Goal: Information Seeking & Learning: Learn about a topic

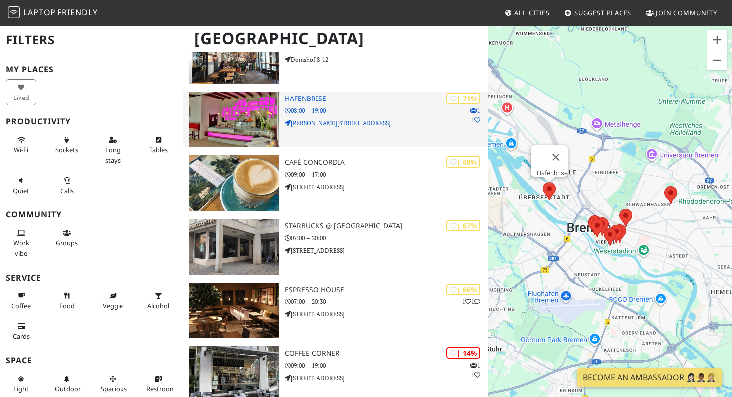
scroll to position [315, 0]
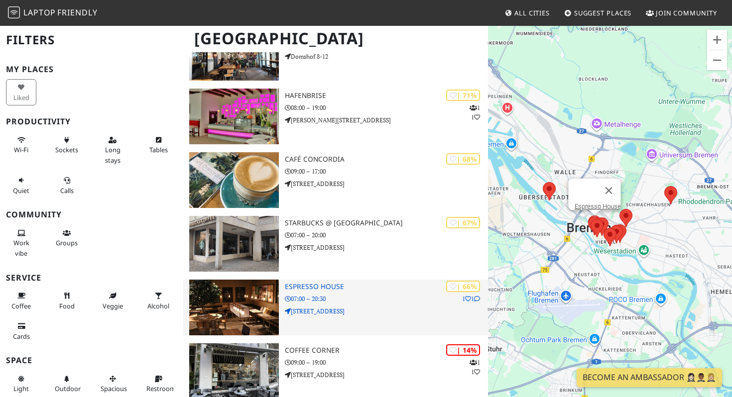
click at [292, 285] on h3 "Espresso House" at bounding box center [386, 287] width 203 height 8
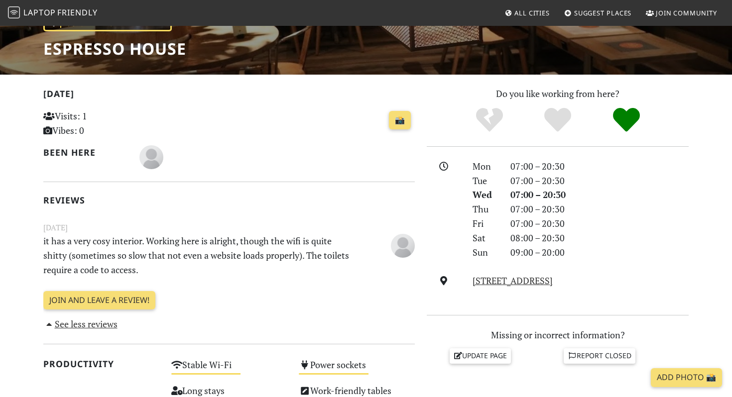
scroll to position [46, 0]
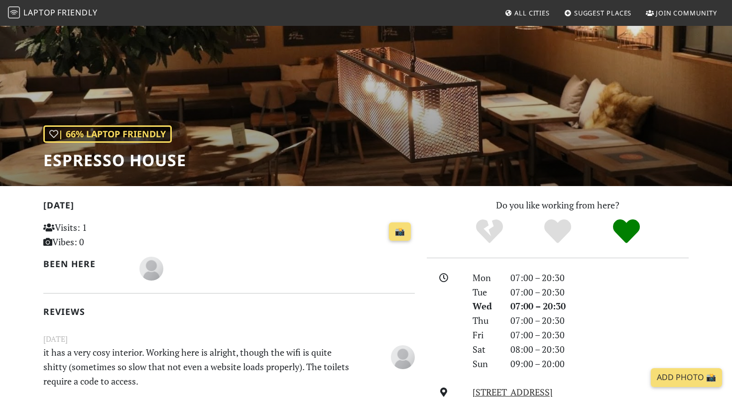
click at [333, 136] on div "| 66% Laptop Friendly Espresso House" at bounding box center [366, 82] width 732 height 207
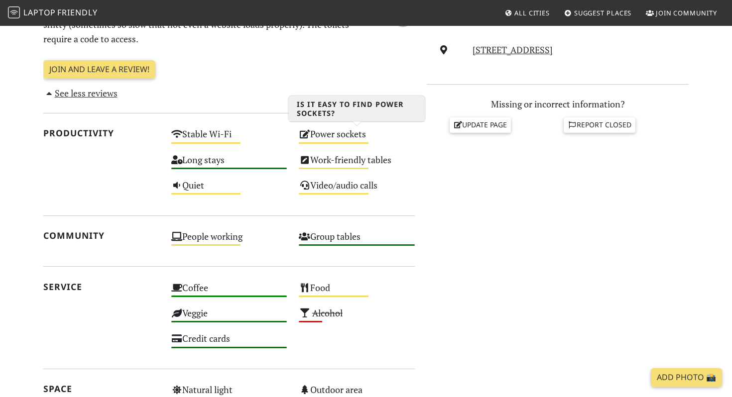
scroll to position [0, 0]
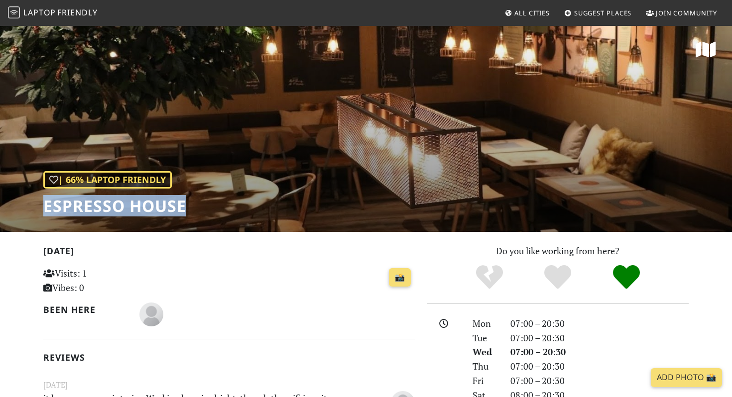
drag, startPoint x: 195, startPoint y: 198, endPoint x: 39, endPoint y: 207, distance: 156.6
click at [39, 207] on div "| 66% Laptop Friendly Espresso House" at bounding box center [366, 128] width 732 height 207
copy h1 "Espresso House"
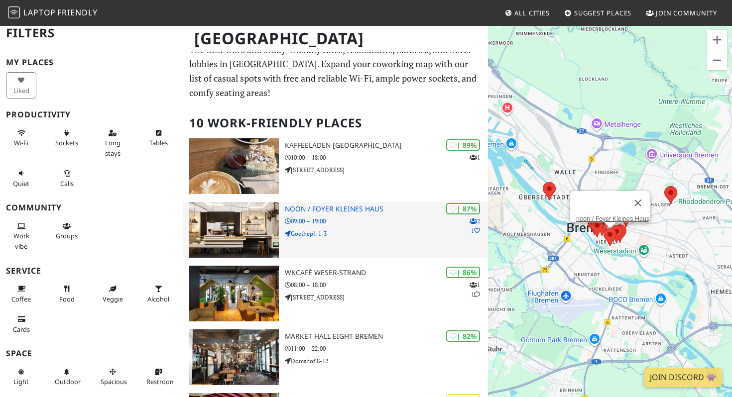
scroll to position [13, 0]
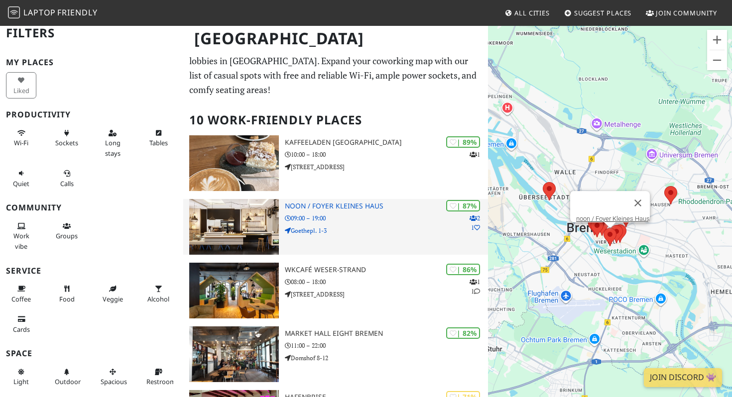
click at [323, 205] on h3 "noon / Foyer Kleines Haus" at bounding box center [386, 206] width 203 height 8
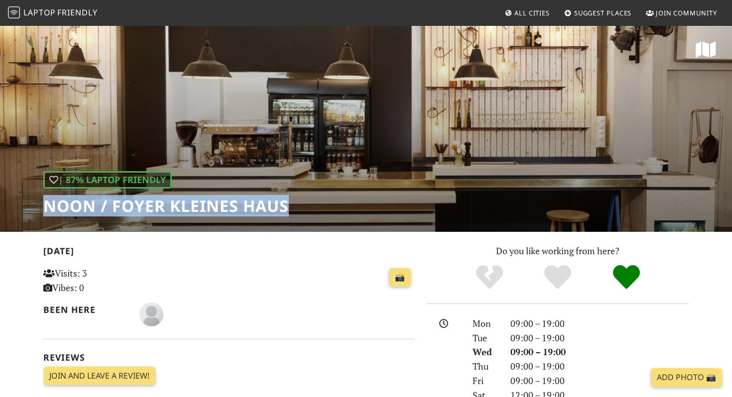
drag, startPoint x: 300, startPoint y: 209, endPoint x: 46, endPoint y: 202, distance: 253.6
click at [47, 202] on div "| 87% Laptop Friendly noon / Foyer Kleines Haus" at bounding box center [366, 128] width 732 height 207
copy h1 "noon / Foyer Kleines Haus"
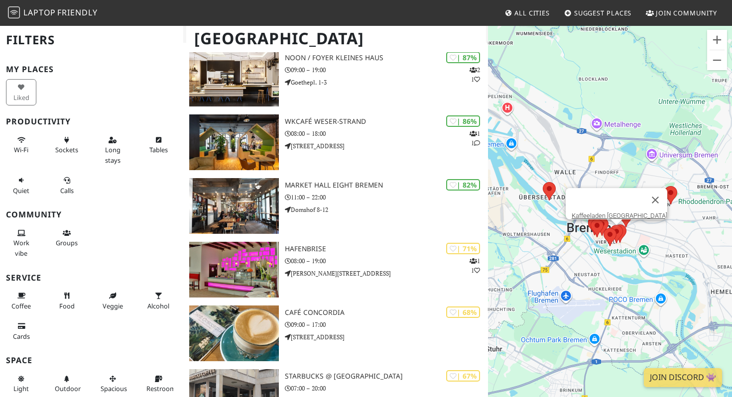
scroll to position [166, 0]
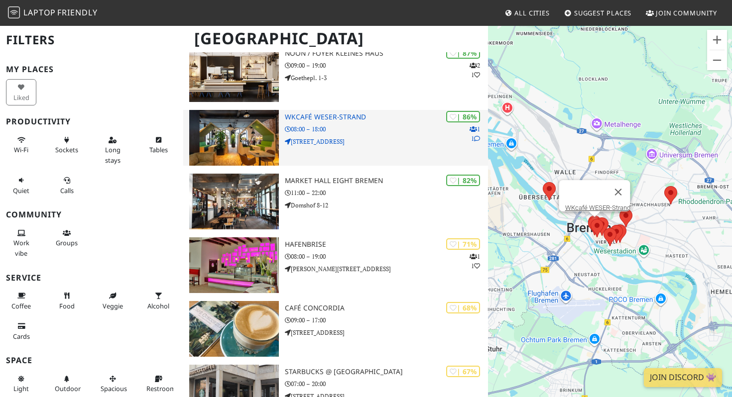
click at [349, 119] on h3 "WKcafé WESER-Strand" at bounding box center [386, 117] width 203 height 8
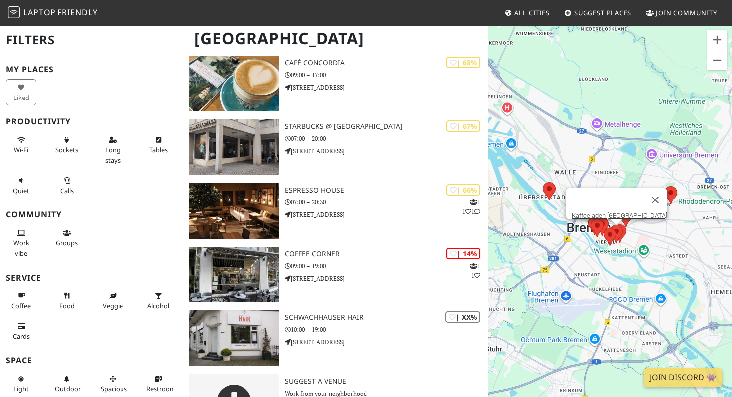
scroll to position [413, 0]
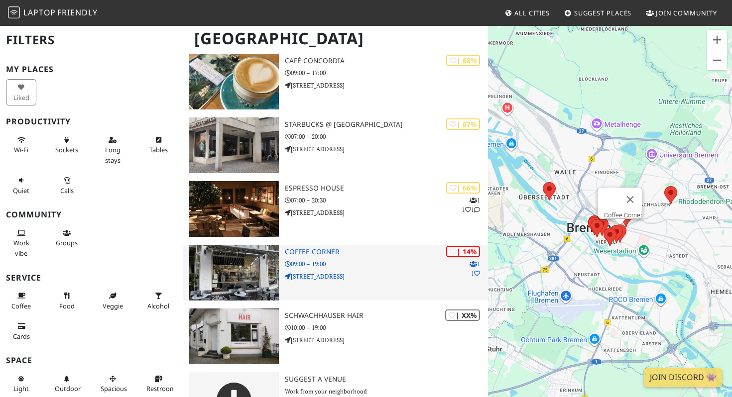
click at [301, 251] on h3 "Coffee Corner" at bounding box center [386, 252] width 203 height 8
